Goal: Information Seeking & Learning: Learn about a topic

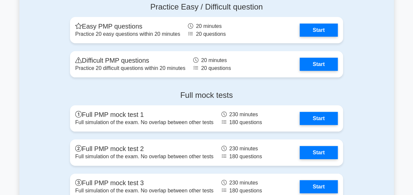
scroll to position [2267, 0]
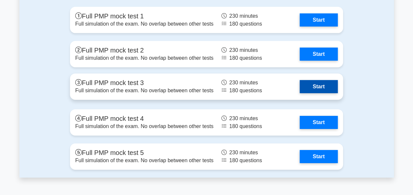
click at [317, 85] on link "Start" at bounding box center [319, 86] width 38 height 13
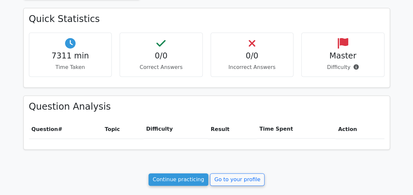
scroll to position [216, 0]
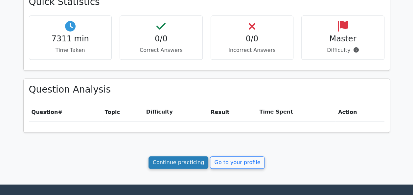
click at [174, 158] on link "Continue practicing" at bounding box center [178, 162] width 60 height 12
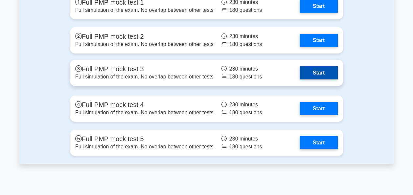
scroll to position [2286, 0]
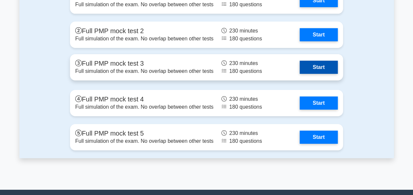
click at [320, 64] on link "Start" at bounding box center [319, 67] width 38 height 13
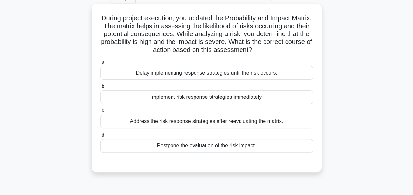
scroll to position [33, 0]
click at [170, 125] on div "Address the risk response strategies after reevaluating the matrix." at bounding box center [206, 122] width 213 height 14
click at [100, 113] on input "c. Address the risk response strategies after reevaluating the matrix." at bounding box center [100, 111] width 0 height 4
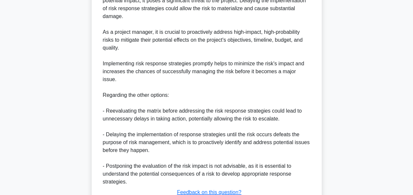
scroll to position [281, 0]
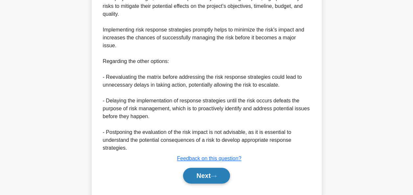
click at [217, 168] on button "Next" at bounding box center [206, 176] width 47 height 16
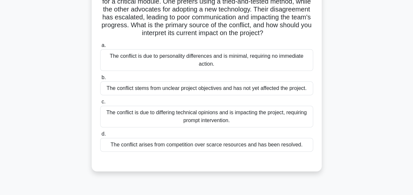
scroll to position [99, 0]
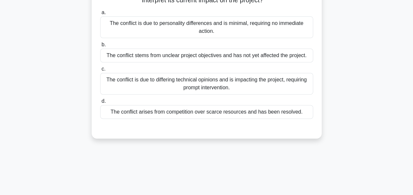
click at [300, 93] on div "The conflict is due to differing technical opinions and is impacting the projec…" at bounding box center [206, 84] width 213 height 22
click at [100, 71] on input "c. The conflict is due to differing technical opinions and is impacting the pro…" at bounding box center [100, 69] width 0 height 4
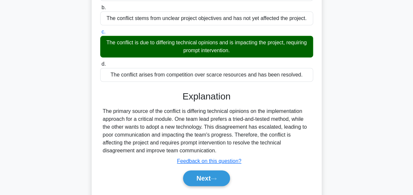
scroll to position [162, 0]
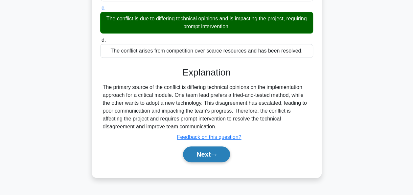
click at [201, 162] on button "Next" at bounding box center [206, 155] width 47 height 16
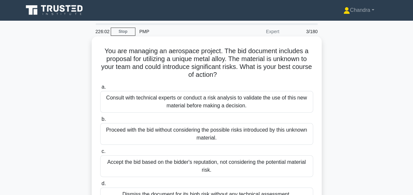
scroll to position [0, 0]
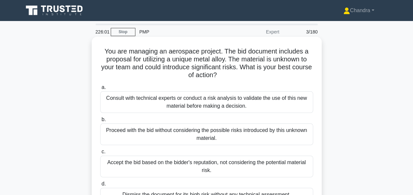
click at [254, 110] on div "Consult with technical experts or conduct a risk analysis to validate the use o…" at bounding box center [206, 102] width 213 height 22
click at [100, 90] on input "a. Consult with technical experts or conduct a risk analysis to validate the us…" at bounding box center [100, 87] width 0 height 4
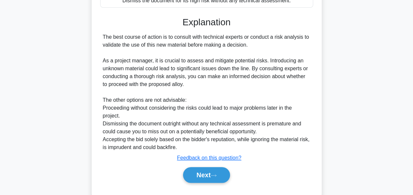
scroll to position [197, 0]
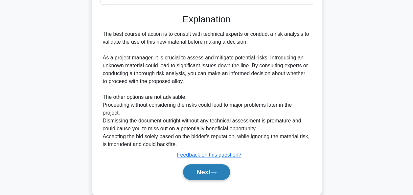
click at [211, 174] on button "Next" at bounding box center [206, 172] width 47 height 16
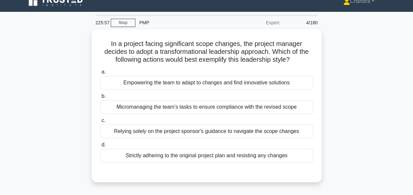
scroll to position [0, 0]
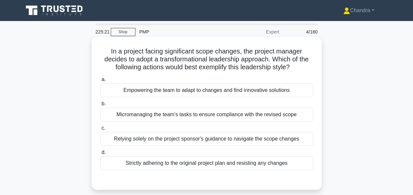
click at [165, 92] on div "Empowering the team to adapt to changes and find innovative solutions" at bounding box center [206, 90] width 213 height 14
click at [100, 82] on input "a. Empowering the team to adapt to changes and find innovative solutions" at bounding box center [100, 80] width 0 height 4
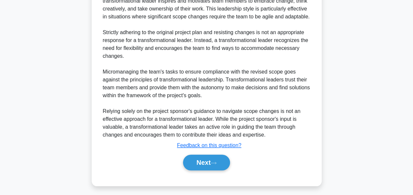
scroll to position [217, 0]
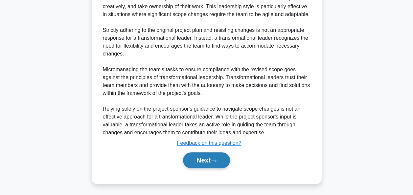
click at [212, 159] on button "Next" at bounding box center [206, 160] width 47 height 16
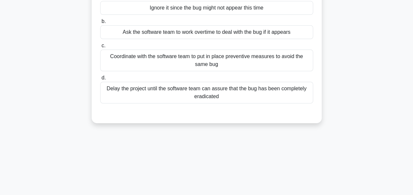
scroll to position [99, 0]
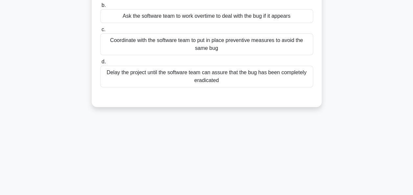
click at [260, 48] on div "Coordinate with the software team to put in place preventive measures to avoid …" at bounding box center [206, 45] width 213 height 22
click at [100, 32] on input "c. Coordinate with the software team to put in place preventive measures to avo…" at bounding box center [100, 30] width 0 height 4
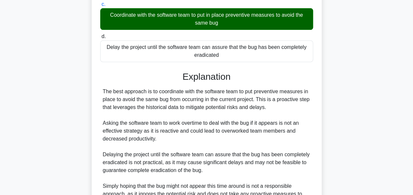
scroll to position [193, 0]
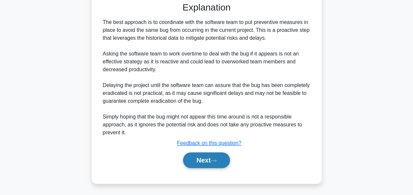
click at [201, 161] on button "Next" at bounding box center [206, 160] width 47 height 16
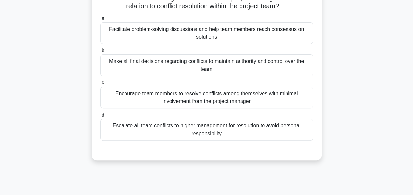
scroll to position [0, 0]
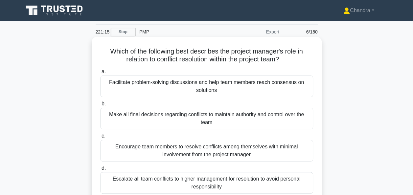
click at [251, 90] on div "Facilitate problem-solving discussions and help team members reach consensus on…" at bounding box center [206, 87] width 213 height 22
click at [100, 74] on input "a. Facilitate problem-solving discussions and help team members reach consensus…" at bounding box center [100, 72] width 0 height 4
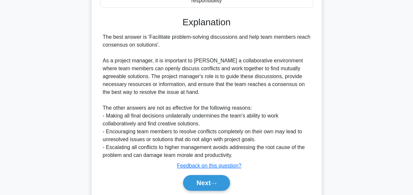
scroll to position [209, 0]
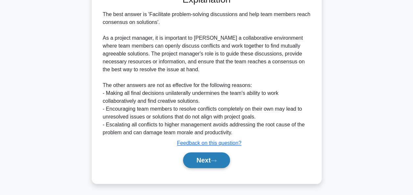
click at [212, 157] on button "Next" at bounding box center [206, 160] width 47 height 16
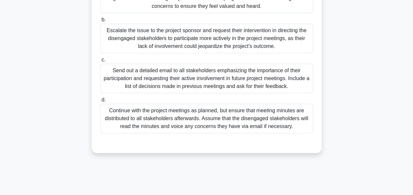
scroll to position [33, 0]
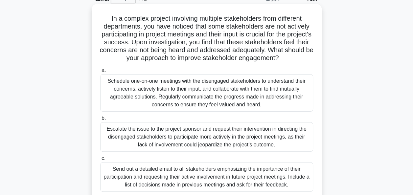
click at [214, 100] on div "Schedule one-on-one meetings with the disengaged stakeholders to understand the…" at bounding box center [206, 92] width 213 height 37
click at [100, 73] on input "a. Schedule one-on-one meetings with the disengaged stakeholders to understand …" at bounding box center [100, 70] width 0 height 4
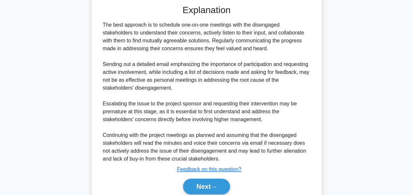
scroll to position [304, 0]
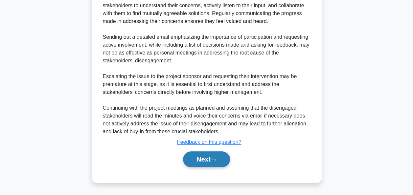
click at [221, 158] on button "Next" at bounding box center [206, 159] width 47 height 16
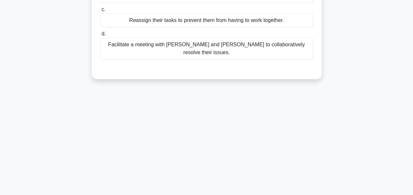
scroll to position [28, 0]
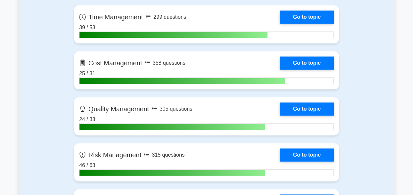
scroll to position [394, 0]
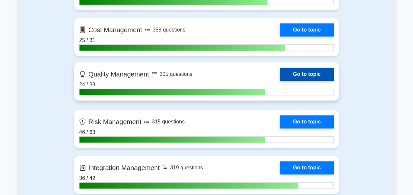
click at [320, 74] on link "Go to topic" at bounding box center [307, 74] width 54 height 13
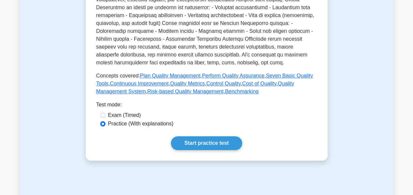
scroll to position [296, 0]
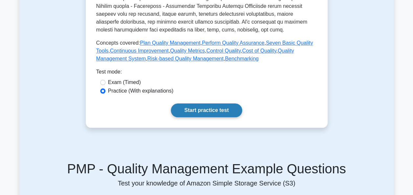
click at [213, 112] on link "Start practice test" at bounding box center [206, 110] width 71 height 14
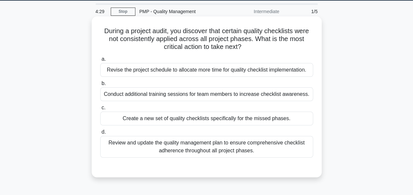
scroll to position [33, 0]
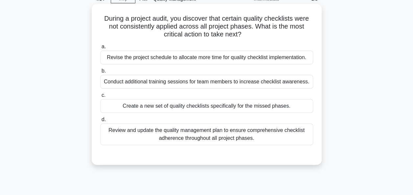
click at [203, 140] on div "Review and update the quality management plan to ensure comprehensive checklist…" at bounding box center [206, 135] width 213 height 22
click at [100, 122] on input "d. Review and update the quality management plan to ensure comprehensive checkl…" at bounding box center [100, 120] width 0 height 4
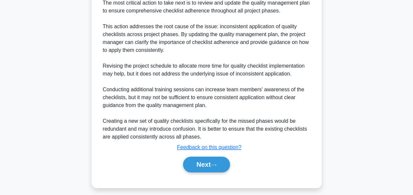
scroll to position [209, 0]
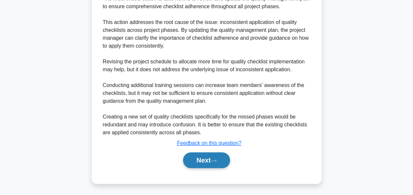
click at [204, 158] on button "Next" at bounding box center [206, 160] width 47 height 16
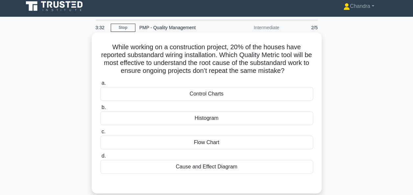
scroll to position [0, 0]
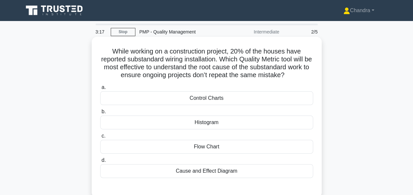
drag, startPoint x: 219, startPoint y: 70, endPoint x: 308, endPoint y: 79, distance: 88.8
click at [308, 79] on h5 "While working on a construction project, 20% of the houses have reported substa…" at bounding box center [207, 63] width 214 height 32
click at [227, 171] on div "Cause and Effect Diagram" at bounding box center [206, 171] width 213 height 14
click at [100, 163] on input "d. Cause and Effect Diagram" at bounding box center [100, 160] width 0 height 4
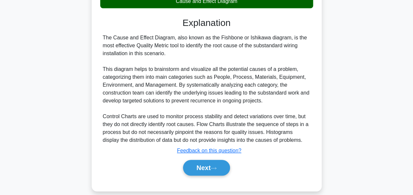
scroll to position [177, 0]
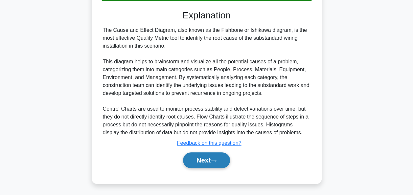
click at [218, 162] on button "Next" at bounding box center [206, 160] width 47 height 16
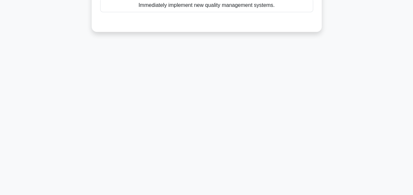
scroll to position [28, 0]
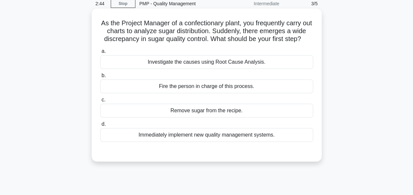
click at [283, 68] on div "Investigate the causes using Root Cause Analysis." at bounding box center [206, 62] width 213 height 14
click at [100, 54] on input "a. Investigate the causes using Root Cause Analysis." at bounding box center [100, 51] width 0 height 4
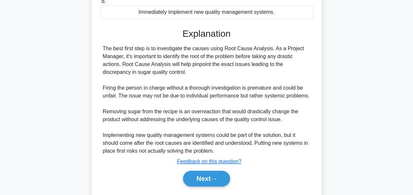
scroll to position [177, 0]
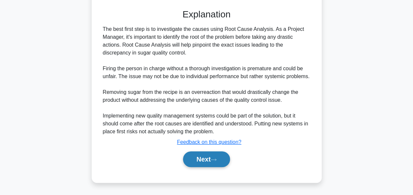
click at [215, 158] on button "Next" at bounding box center [206, 159] width 47 height 16
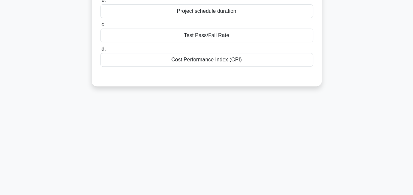
scroll to position [0, 0]
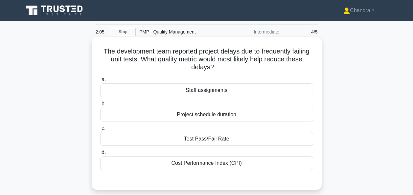
click at [206, 141] on div "Test Pass/Fail Rate" at bounding box center [206, 139] width 213 height 14
click at [100, 130] on input "c. Test Pass/Fail Rate" at bounding box center [100, 128] width 0 height 4
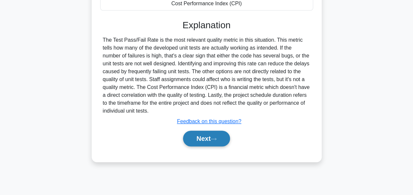
scroll to position [127, 0]
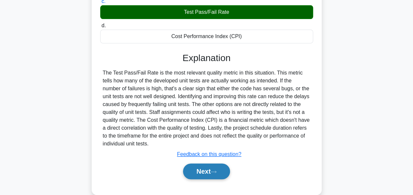
click at [204, 170] on button "Next" at bounding box center [206, 172] width 47 height 16
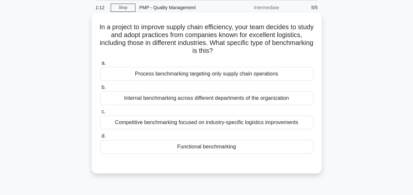
scroll to position [33, 0]
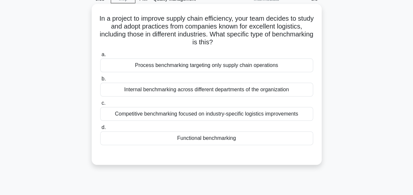
click at [222, 141] on div "Functional benchmarking" at bounding box center [206, 138] width 213 height 14
click at [100, 130] on input "d. Functional benchmarking" at bounding box center [100, 127] width 0 height 4
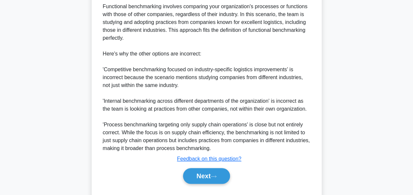
scroll to position [233, 0]
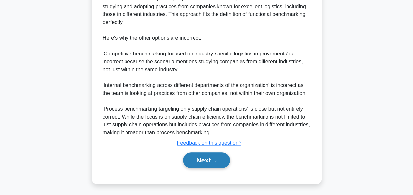
click at [197, 160] on button "Next" at bounding box center [206, 160] width 47 height 16
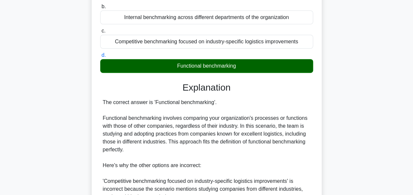
scroll to position [101, 0]
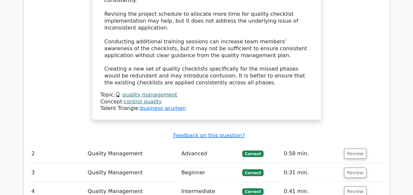
scroll to position [650, 0]
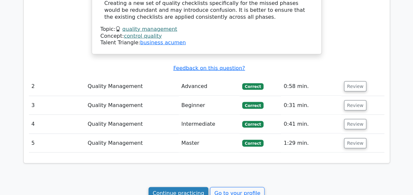
click at [172, 187] on link "Continue practicing" at bounding box center [178, 193] width 60 height 12
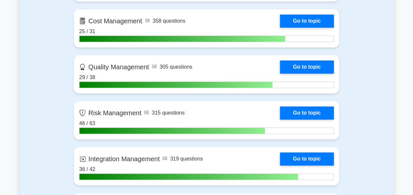
scroll to position [394, 0]
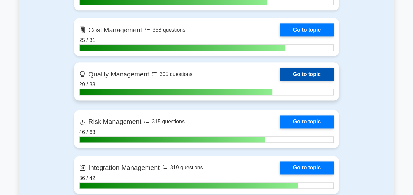
click at [293, 73] on link "Go to topic" at bounding box center [307, 74] width 54 height 13
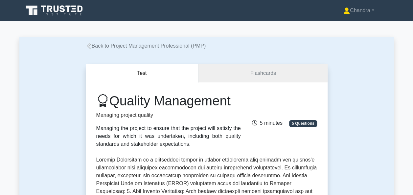
drag, startPoint x: 240, startPoint y: 102, endPoint x: 108, endPoint y: 103, distance: 132.4
click at [108, 103] on div "Quality Management Managing project quality Managing the project to ensure that…" at bounding box center [168, 120] width 152 height 55
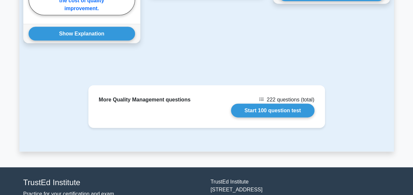
scroll to position [732, 0]
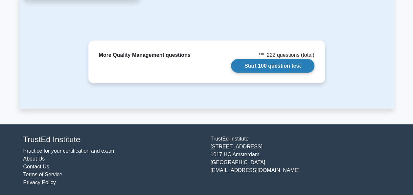
click at [263, 68] on link "Start 100 question test" at bounding box center [272, 66] width 83 height 14
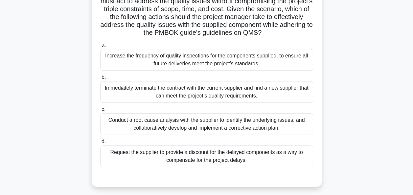
scroll to position [131, 0]
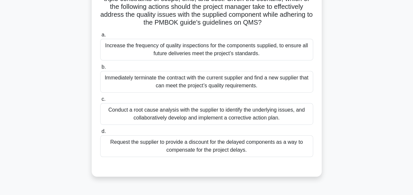
click at [212, 123] on div "Conduct a root cause analysis with the supplier to identify the underlying issu…" at bounding box center [206, 114] width 213 height 22
click at [100, 102] on input "c. Conduct a root cause analysis with the supplier to identify the underlying i…" at bounding box center [100, 99] width 0 height 4
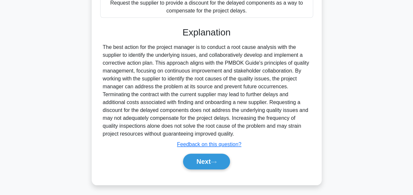
scroll to position [280, 0]
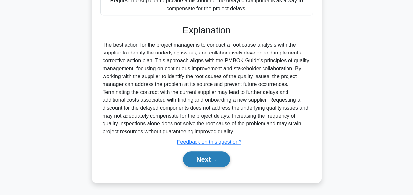
click at [199, 156] on button "Next" at bounding box center [206, 159] width 47 height 16
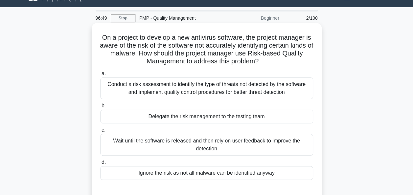
scroll to position [33, 0]
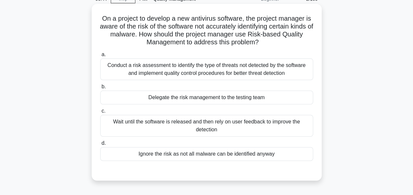
click at [226, 72] on div "Conduct a risk assessment to identify the type of threats not detected by the s…" at bounding box center [206, 69] width 213 height 22
click at [100, 57] on input "a. Conduct a risk assessment to identify the type of threats not detected by th…" at bounding box center [100, 55] width 0 height 4
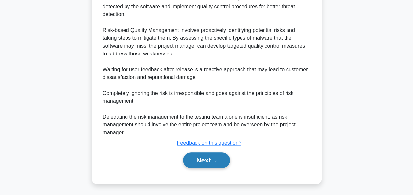
click at [209, 164] on button "Next" at bounding box center [206, 160] width 47 height 16
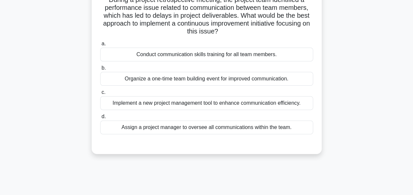
scroll to position [66, 0]
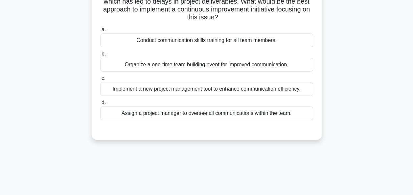
click at [294, 93] on div "Implement a new project management tool to enhance communication efficiency." at bounding box center [206, 89] width 213 height 14
click at [100, 80] on input "c. Implement a new project management tool to enhance communication efficiency." at bounding box center [100, 78] width 0 height 4
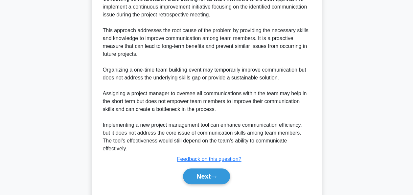
scroll to position [234, 0]
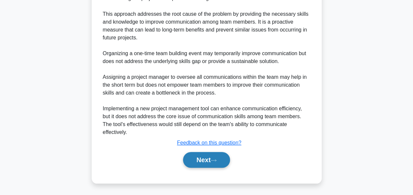
click at [201, 155] on button "Next" at bounding box center [206, 160] width 47 height 16
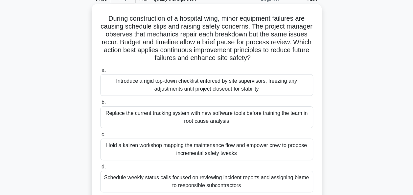
scroll to position [66, 0]
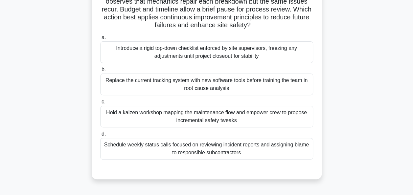
click at [180, 114] on div "Hold a kaizen workshop mapping the maintenance flow and empower crew to propose…" at bounding box center [206, 117] width 213 height 22
click at [100, 104] on input "c. Hold a kaizen workshop mapping the maintenance flow and empower crew to prop…" at bounding box center [100, 102] width 0 height 4
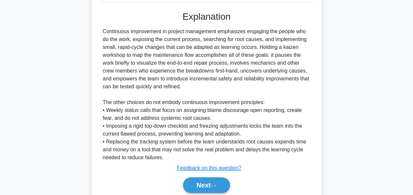
scroll to position [230, 0]
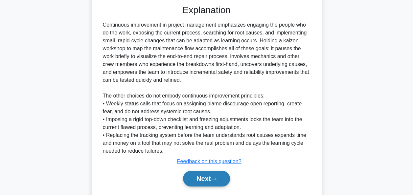
click at [209, 179] on button "Next" at bounding box center [206, 179] width 47 height 16
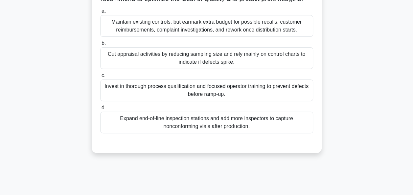
scroll to position [94, 0]
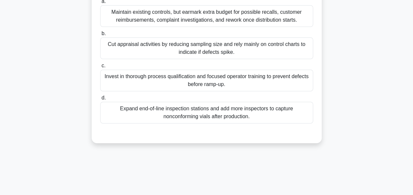
click at [192, 89] on div "Invest in thorough process qualification and focused operator training to preve…" at bounding box center [206, 81] width 213 height 22
click at [100, 68] on input "c. Invest in thorough process qualification and focused operator training to pr…" at bounding box center [100, 66] width 0 height 4
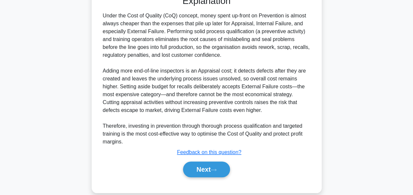
scroll to position [248, 0]
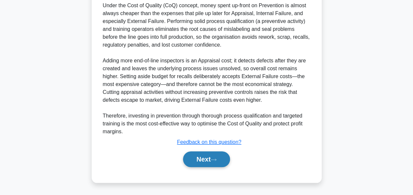
click at [203, 162] on button "Next" at bounding box center [206, 159] width 47 height 16
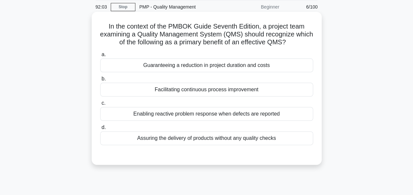
scroll to position [66, 0]
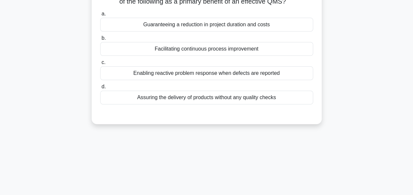
click at [191, 52] on div "Facilitating continuous process improvement" at bounding box center [206, 49] width 213 height 14
click at [100, 40] on input "b. Facilitating continuous process improvement" at bounding box center [100, 38] width 0 height 4
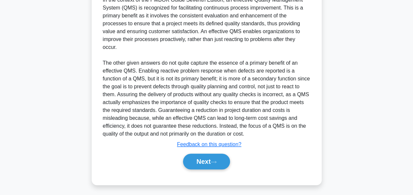
scroll to position [201, 0]
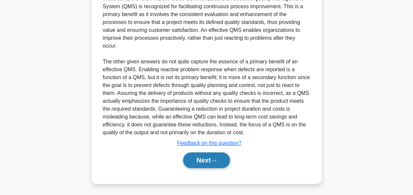
click at [203, 158] on button "Next" at bounding box center [206, 160] width 47 height 16
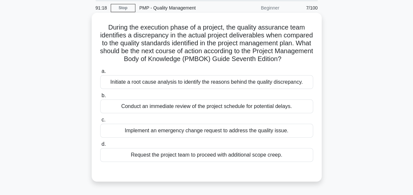
scroll to position [33, 0]
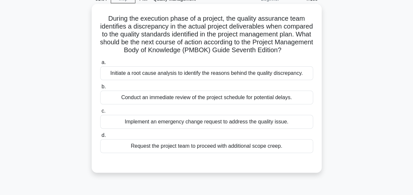
click at [176, 80] on div "Initiate a root cause analysis to identify the reasons behind the quality discr…" at bounding box center [206, 73] width 213 height 14
click at [100, 65] on input "a. Initiate a root cause analysis to identify the reasons behind the quality di…" at bounding box center [100, 62] width 0 height 4
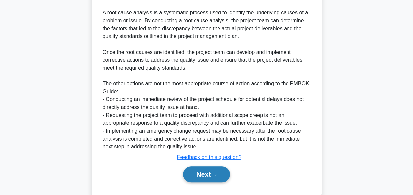
scroll to position [248, 0]
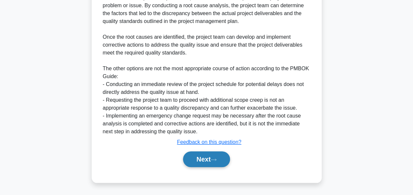
click at [189, 162] on button "Next" at bounding box center [206, 159] width 47 height 16
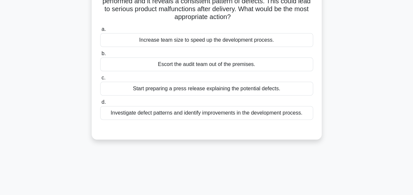
scroll to position [66, 0]
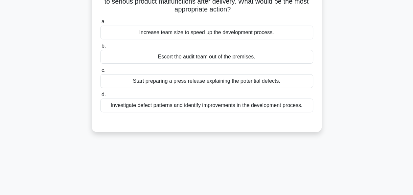
click at [179, 106] on div "Investigate defect patterns and identify improvements in the development proces…" at bounding box center [206, 106] width 213 height 14
click at [100, 97] on input "d. Investigate defect patterns and identify improvements in the development pro…" at bounding box center [100, 95] width 0 height 4
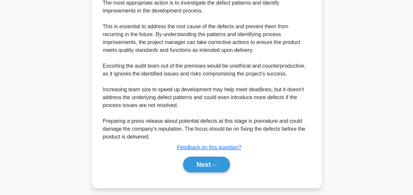
scroll to position [209, 0]
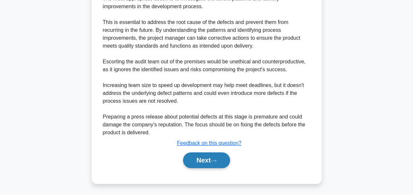
click at [196, 156] on button "Next" at bounding box center [206, 160] width 47 height 16
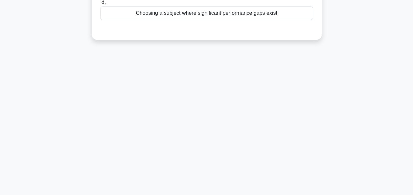
scroll to position [0, 0]
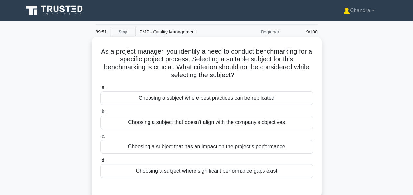
click at [269, 121] on div "Choosing a subject that doesn't align with the company's objectives" at bounding box center [206, 123] width 213 height 14
click at [100, 114] on input "b. Choosing a subject that doesn't align with the company's objectives" at bounding box center [100, 112] width 0 height 4
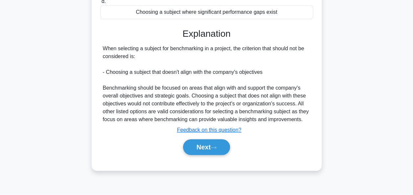
scroll to position [160, 0]
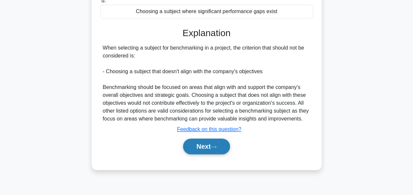
click at [205, 146] on button "Next" at bounding box center [206, 147] width 47 height 16
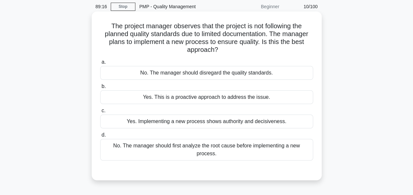
scroll to position [33, 0]
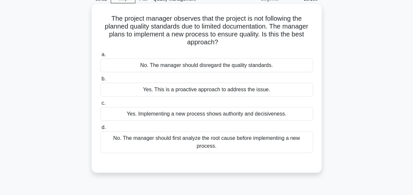
click at [140, 142] on div "No. The manager should first analyze the root cause before implementing a new p…" at bounding box center [206, 142] width 213 height 22
click at [100, 130] on input "d. No. The manager should first analyze the root cause before implementing a ne…" at bounding box center [100, 127] width 0 height 4
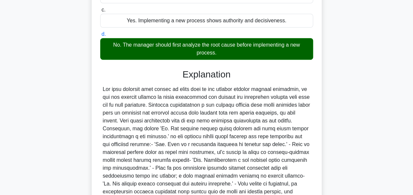
scroll to position [193, 0]
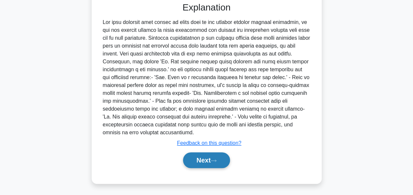
click at [199, 161] on button "Next" at bounding box center [206, 160] width 47 height 16
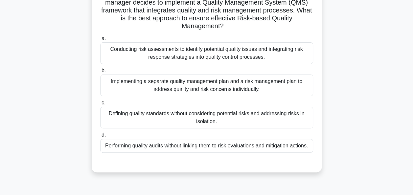
scroll to position [66, 0]
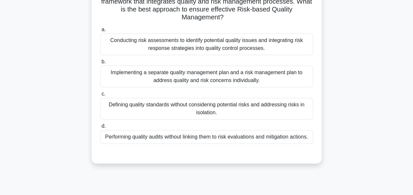
click at [227, 39] on div "Conducting risk assessments to identify potential quality issues and integratin…" at bounding box center [206, 45] width 213 height 22
click at [100, 32] on input "a. Conducting risk assessments to identify potential quality issues and integra…" at bounding box center [100, 30] width 0 height 4
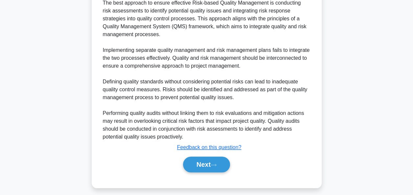
scroll to position [240, 0]
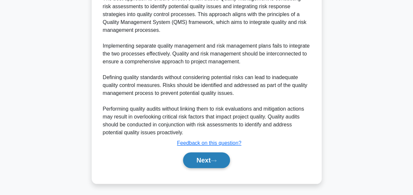
click at [202, 161] on button "Next" at bounding box center [206, 160] width 47 height 16
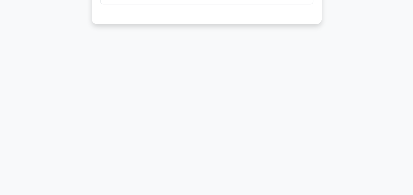
scroll to position [0, 0]
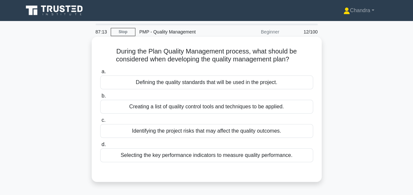
click at [170, 87] on div "Defining the quality standards that will be used in the project." at bounding box center [206, 83] width 213 height 14
click at [100, 74] on input "a. Defining the quality standards that will be used in the project." at bounding box center [100, 72] width 0 height 4
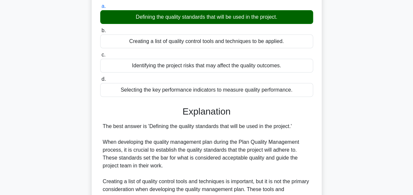
scroll to position [193, 0]
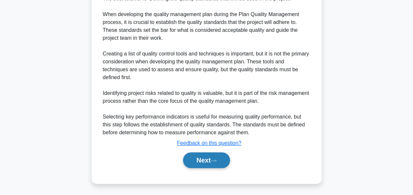
click at [200, 160] on button "Next" at bounding box center [206, 160] width 47 height 16
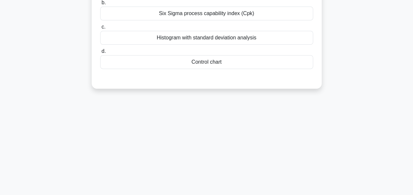
scroll to position [0, 0]
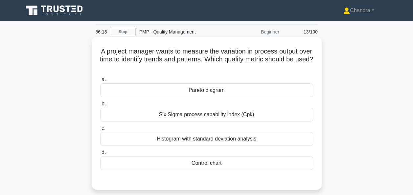
click at [217, 141] on div "Histogram with standard deviation analysis" at bounding box center [206, 139] width 213 height 14
click at [100, 130] on input "c. Histogram with standard deviation analysis" at bounding box center [100, 128] width 0 height 4
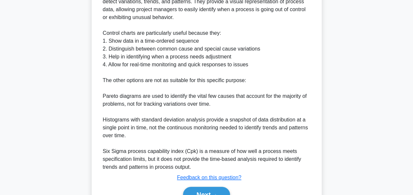
scroll to position [265, 0]
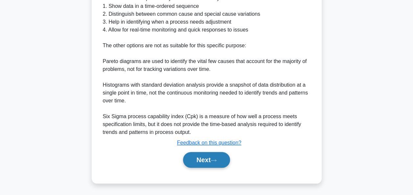
click at [214, 161] on icon at bounding box center [214, 161] width 6 height 4
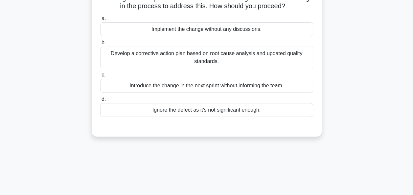
scroll to position [66, 0]
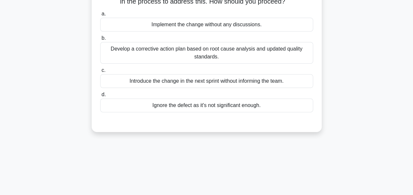
click at [198, 58] on div "Develop a corrective action plan based on root cause analysis and updated quali…" at bounding box center [206, 53] width 213 height 22
click at [100, 40] on input "b. Develop a corrective action plan based on root cause analysis and updated qu…" at bounding box center [100, 38] width 0 height 4
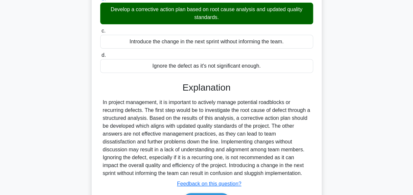
scroll to position [160, 0]
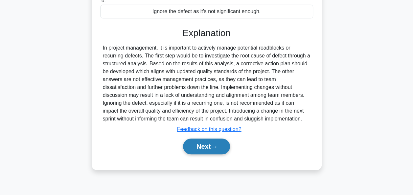
click at [206, 147] on button "Next" at bounding box center [206, 147] width 47 height 16
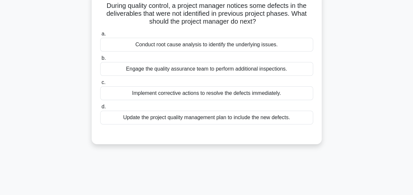
scroll to position [66, 0]
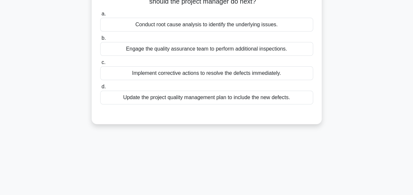
click at [272, 27] on div "Conduct root cause analysis to identify the underlying issues." at bounding box center [206, 25] width 213 height 14
click at [100, 16] on input "a. Conduct root cause analysis to identify the underlying issues." at bounding box center [100, 14] width 0 height 4
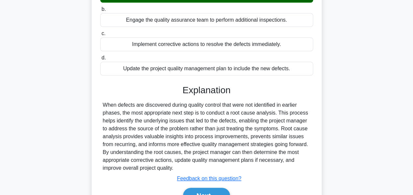
scroll to position [160, 0]
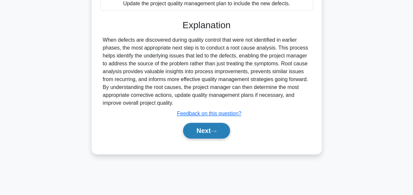
click at [215, 125] on button "Next" at bounding box center [206, 131] width 47 height 16
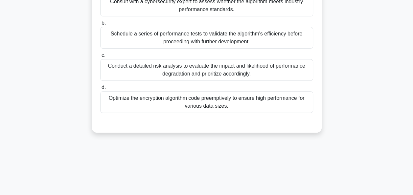
scroll to position [99, 0]
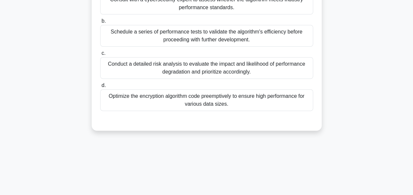
click at [166, 70] on div "Conduct a detailed risk analysis to evaluate the impact and likelihood of perfo…" at bounding box center [206, 68] width 213 height 22
click at [100, 56] on input "c. Conduct a detailed risk analysis to evaluate the impact and likelihood of pe…" at bounding box center [100, 53] width 0 height 4
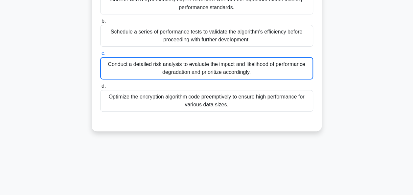
click at [166, 70] on div "Conduct a detailed risk analysis to evaluate the impact and likelihood of perfo…" at bounding box center [206, 68] width 213 height 22
click at [100, 56] on input "c. Conduct a detailed risk analysis to evaluate the impact and likelihood of pe…" at bounding box center [100, 53] width 0 height 4
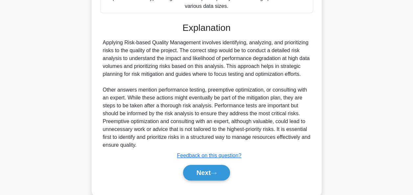
scroll to position [197, 0]
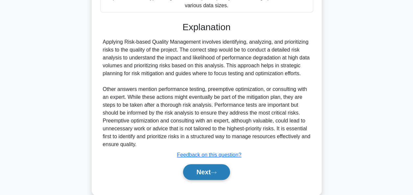
click at [202, 175] on button "Next" at bounding box center [206, 172] width 47 height 16
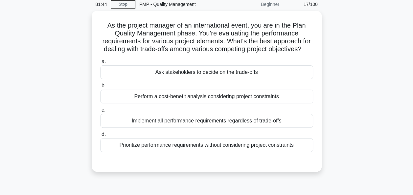
scroll to position [0, 0]
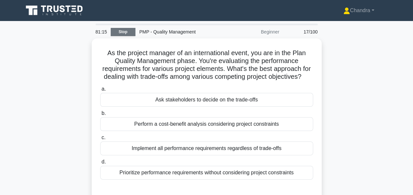
click at [124, 34] on link "Stop" at bounding box center [123, 32] width 25 height 8
